Goal: Transaction & Acquisition: Subscribe to service/newsletter

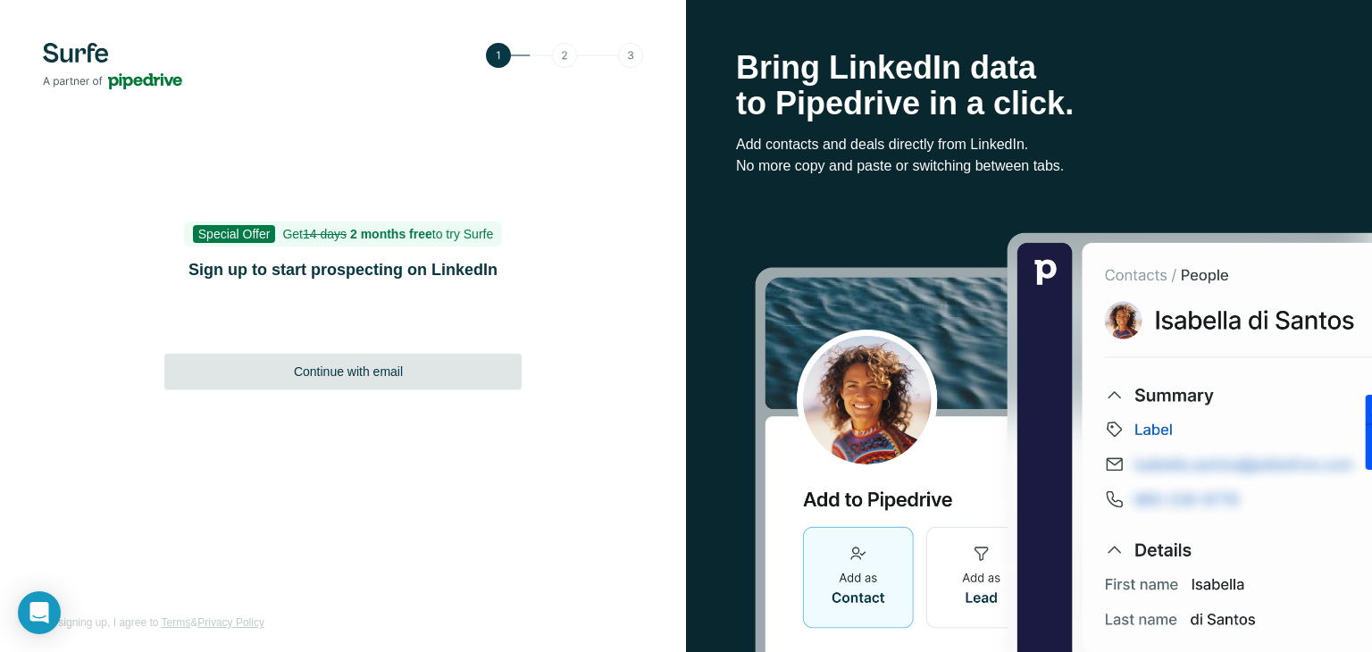
click at [364, 383] on div "Continue with email" at bounding box center [342, 372] width 357 height 36
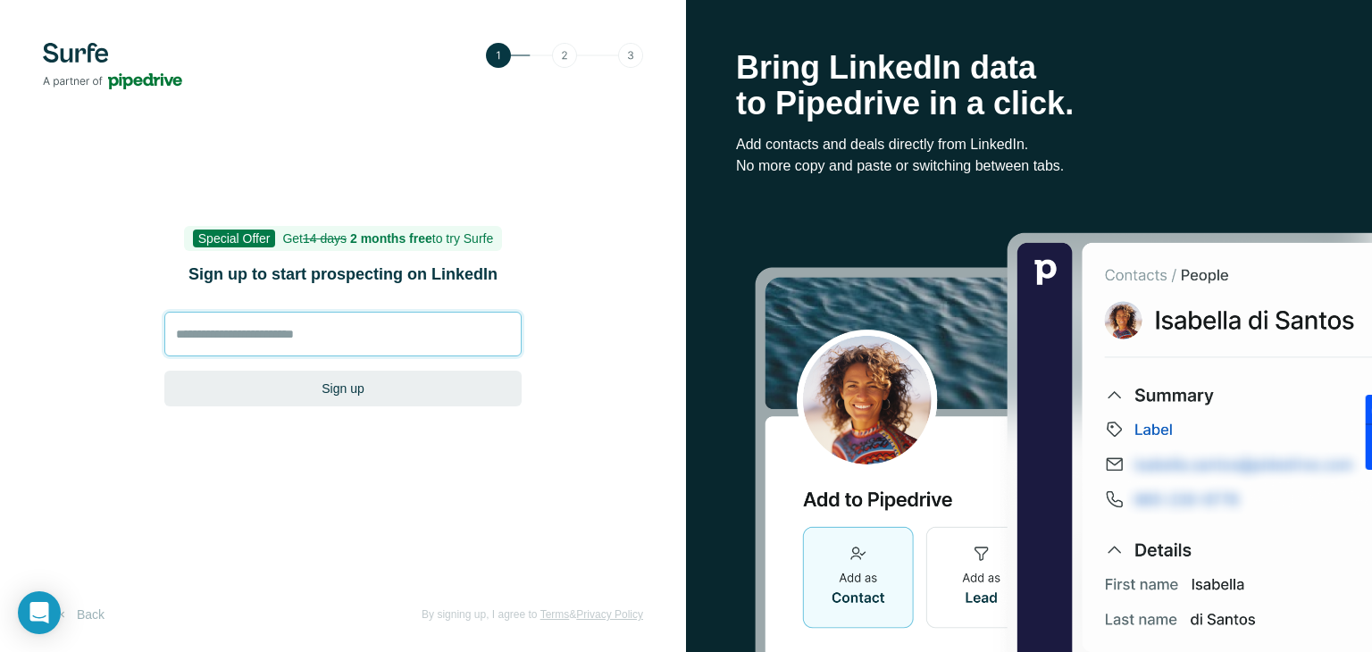
click at [357, 314] on input at bounding box center [342, 334] width 357 height 45
type input "**********"
click at [164, 371] on button "Sign up" at bounding box center [342, 389] width 357 height 36
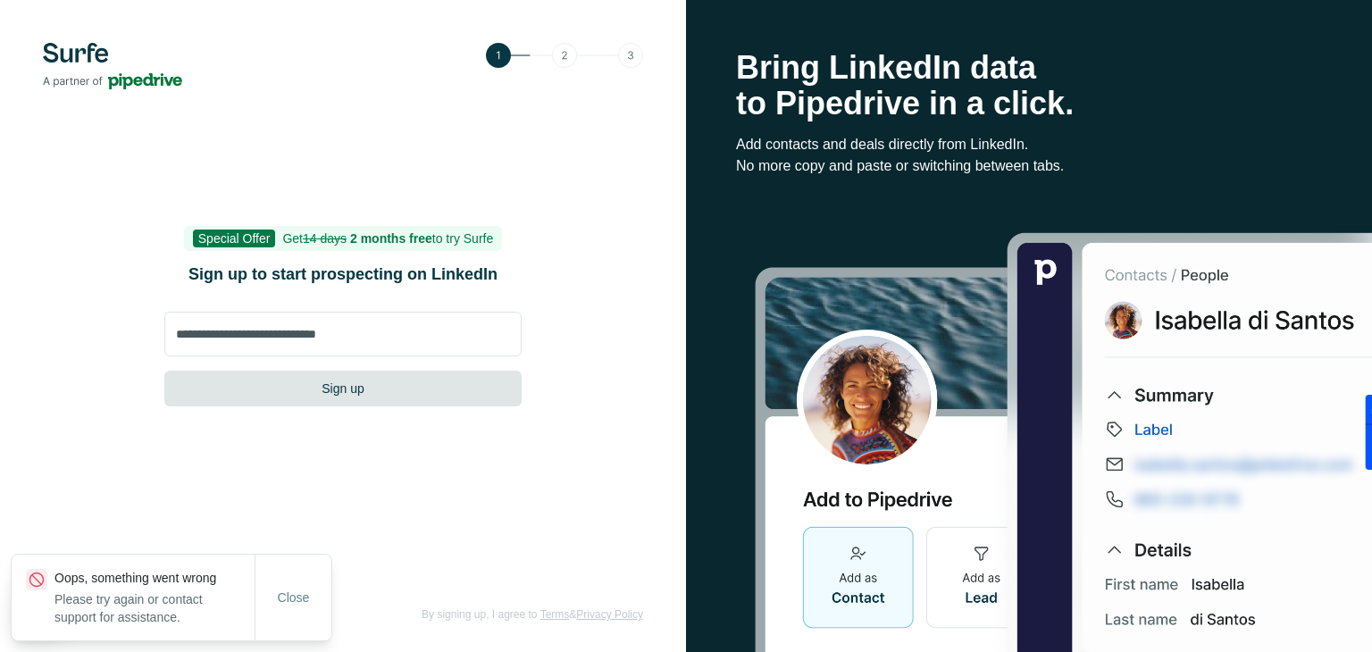
click at [397, 384] on button "Sign up" at bounding box center [342, 389] width 357 height 36
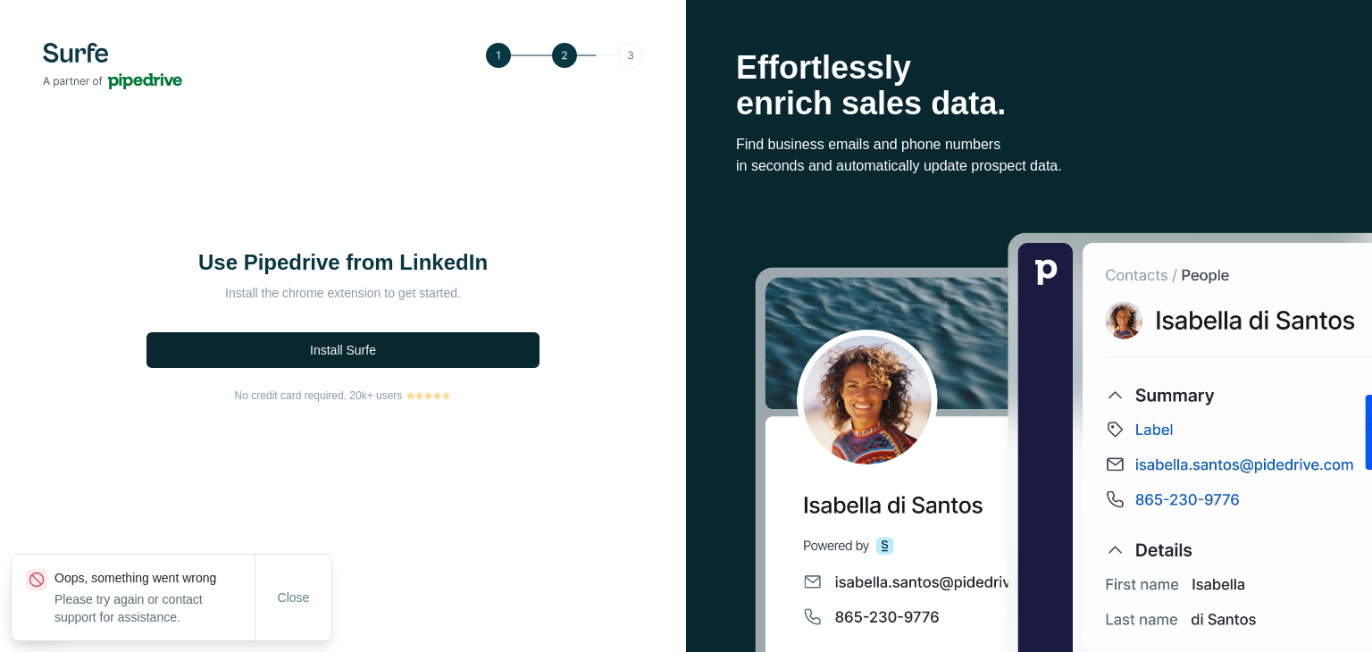
click at [373, 347] on span "Install Surfe" at bounding box center [343, 350] width 66 height 18
